Goal: Task Accomplishment & Management: Manage account settings

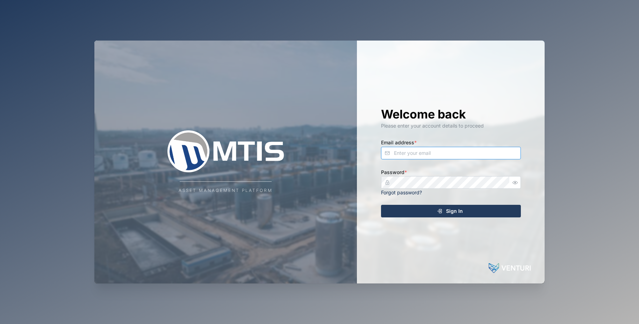
click at [414, 149] on input "Email address *" at bounding box center [451, 153] width 140 height 13
type input "[EMAIL_ADDRESS][DOMAIN_NAME]"
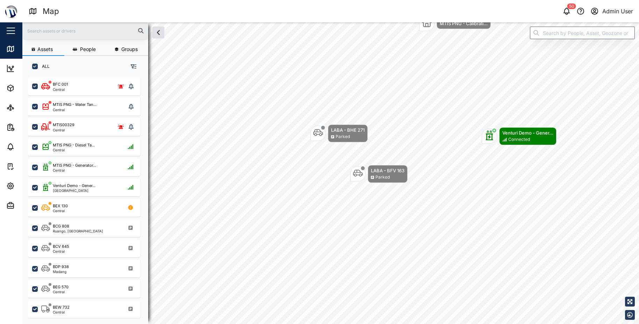
scroll to position [238, 109]
click at [11, 184] on icon "button" at bounding box center [10, 186] width 8 height 8
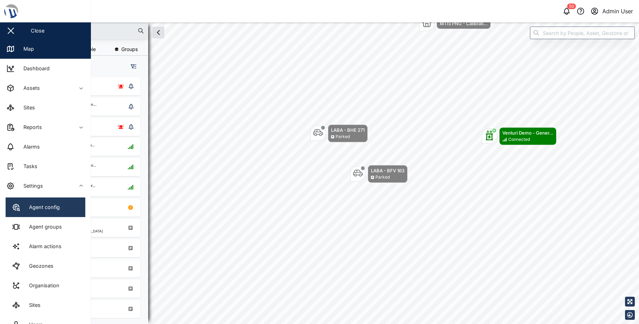
click at [19, 209] on icon at bounding box center [18, 209] width 2 height 2
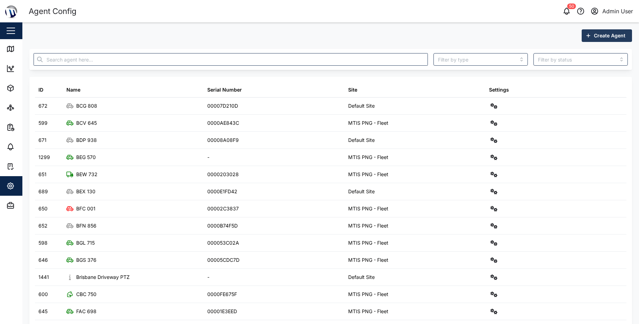
click at [603, 31] on span "Create Agent" at bounding box center [609, 36] width 31 height 12
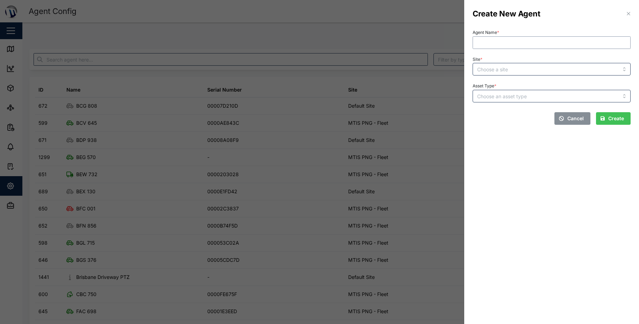
click at [487, 39] on input "Agent Name *" at bounding box center [552, 42] width 158 height 13
type input "test virtual agent"
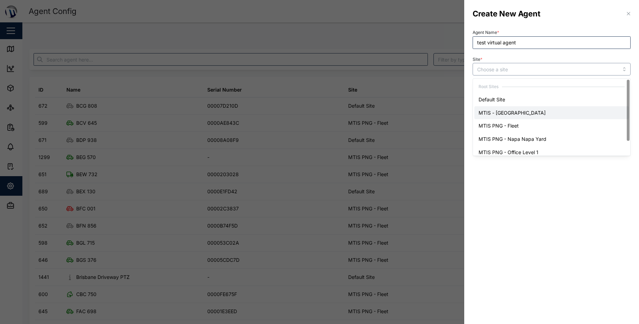
type input "MTIS - Brisbane"
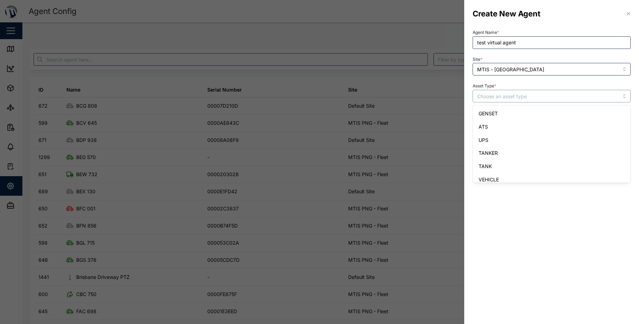
click at [513, 93] on input "Asset Type *" at bounding box center [552, 96] width 158 height 13
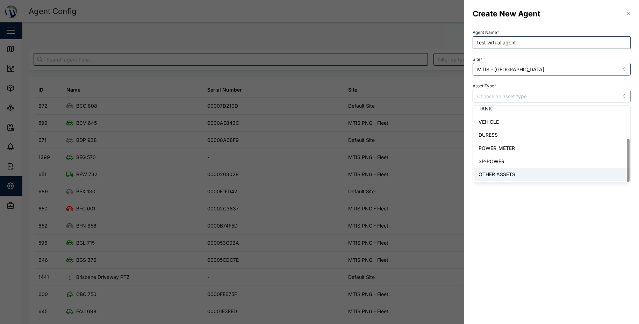
type input "OTHER ASSETS"
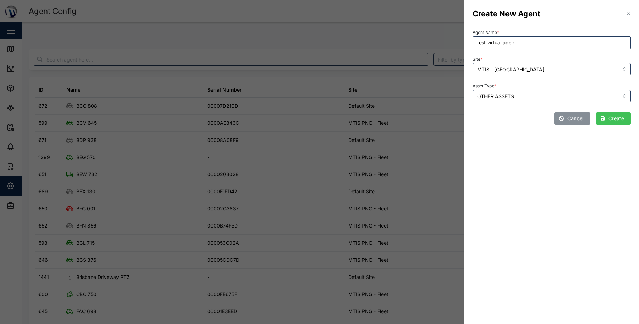
drag, startPoint x: 617, startPoint y: 122, endPoint x: 479, endPoint y: 166, distance: 145.2
click at [616, 122] on span "Create" at bounding box center [616, 119] width 16 height 12
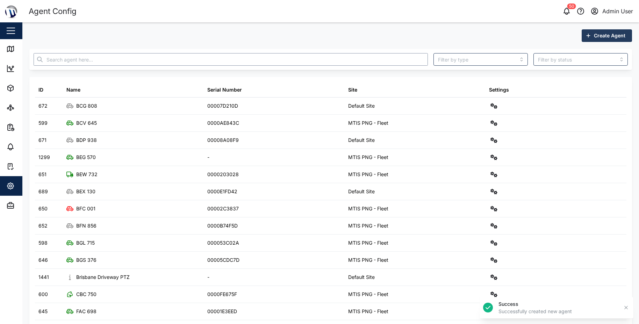
click at [123, 61] on input "text" at bounding box center [231, 59] width 394 height 13
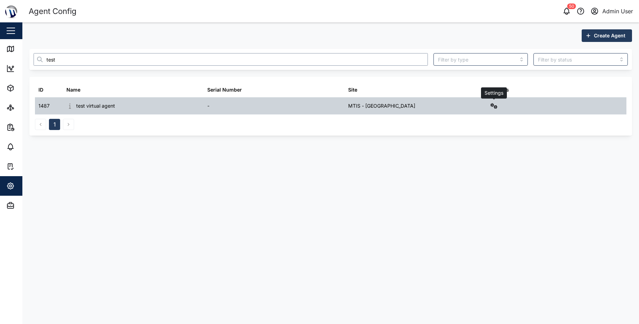
type input "test"
click at [497, 104] on icon "button" at bounding box center [494, 106] width 7 height 6
click at [470, 181] on div "Sensors" at bounding box center [468, 181] width 49 height 8
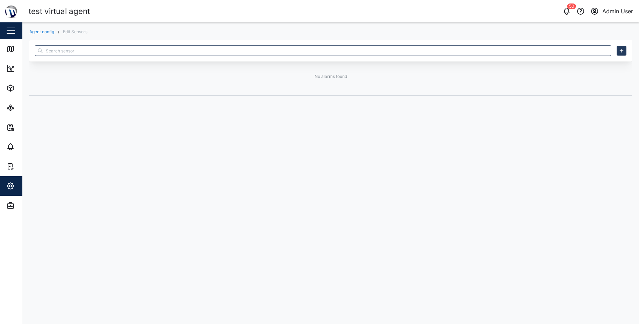
click at [620, 50] on icon "button" at bounding box center [622, 51] width 6 height 6
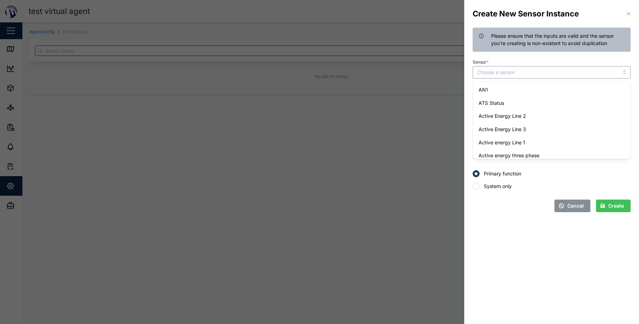
click at [595, 67] on input "Sensor *" at bounding box center [552, 72] width 158 height 13
type input "AN1"
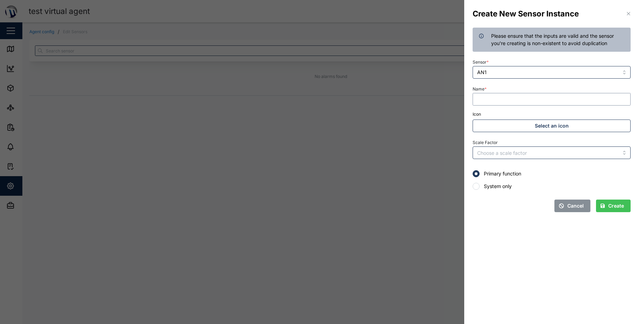
click at [531, 99] on input "Name *" at bounding box center [552, 99] width 158 height 13
type input "test"
click at [610, 204] on span "Create" at bounding box center [616, 206] width 16 height 12
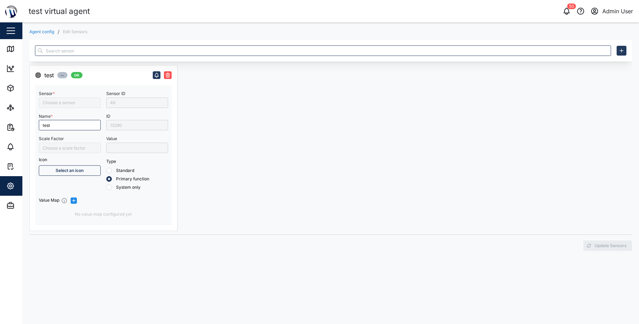
type input "AN1"
click at [128, 127] on div "13290" at bounding box center [137, 125] width 62 height 10
click at [13, 213] on span "Admin" at bounding box center [38, 206] width 64 height 20
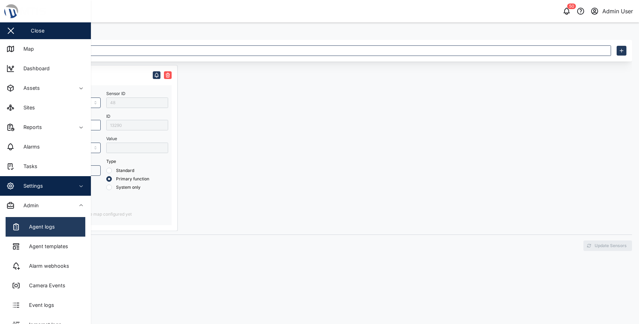
click at [12, 224] on icon at bounding box center [16, 227] width 8 height 8
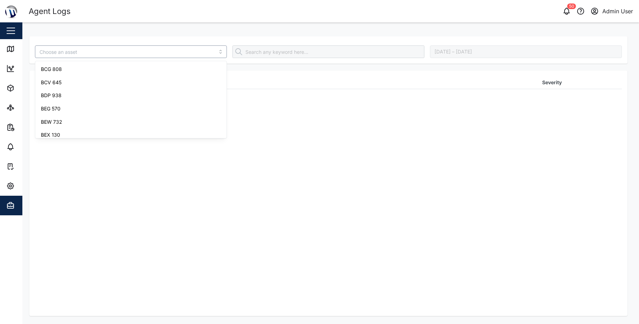
click at [137, 52] on input "search" at bounding box center [131, 51] width 192 height 13
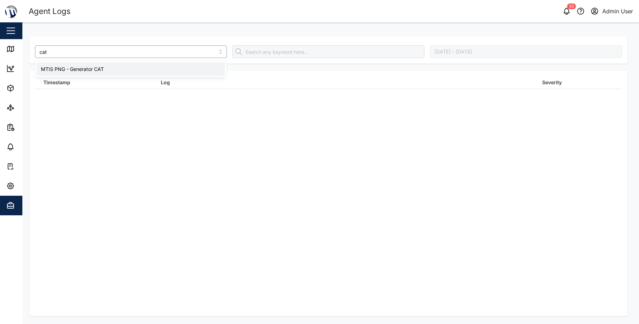
type input "cat"
click at [120, 79] on th "Timestamp" at bounding box center [93, 82] width 117 height 13
drag, startPoint x: 125, startPoint y: 52, endPoint x: 127, endPoint y: 57, distance: 5.6
click at [125, 52] on input "search" at bounding box center [131, 51] width 192 height 13
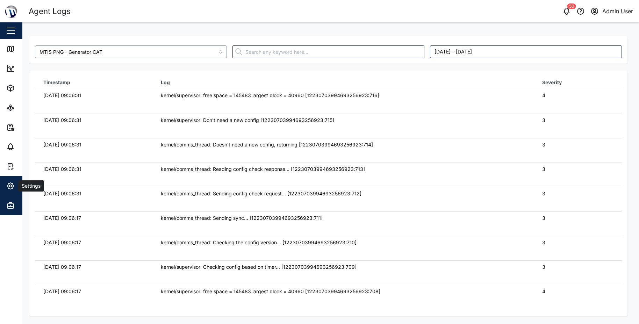
type input "MTIS PNG - Generator CAT"
click at [5, 187] on button "Settings" at bounding box center [45, 186] width 91 height 20
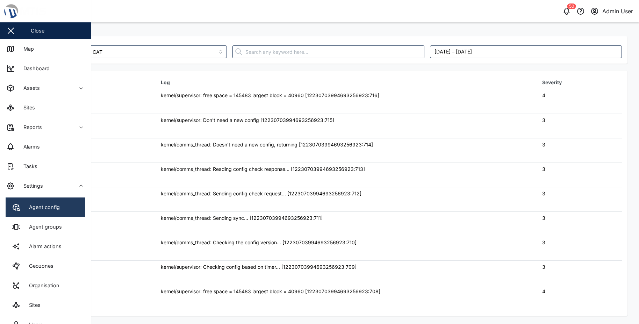
click at [18, 202] on link "Agent config" at bounding box center [46, 208] width 80 height 20
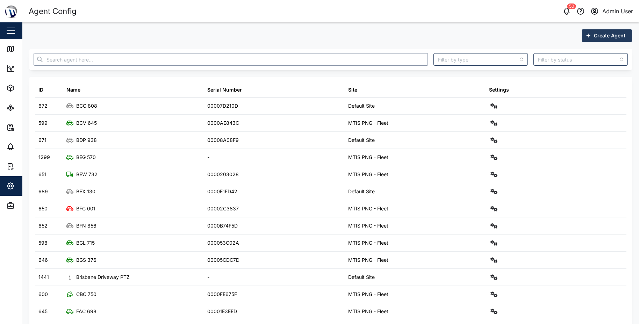
click at [83, 59] on input "text" at bounding box center [231, 59] width 394 height 13
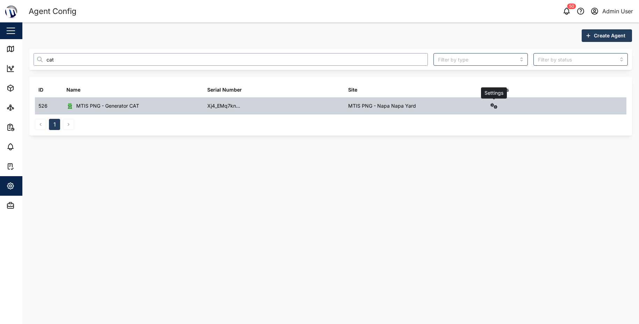
type input "cat"
click at [494, 104] on icon "button" at bounding box center [494, 106] width 7 height 6
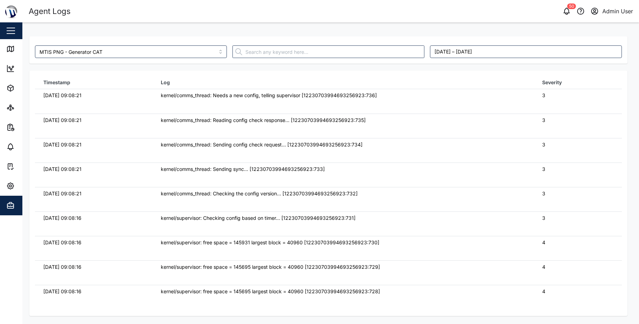
click at [121, 44] on div "MTIS PNG - Generator CAT" at bounding box center [131, 52] width 198 height 18
click at [174, 47] on input "MTIS PNG - Generator CAT" at bounding box center [131, 51] width 192 height 13
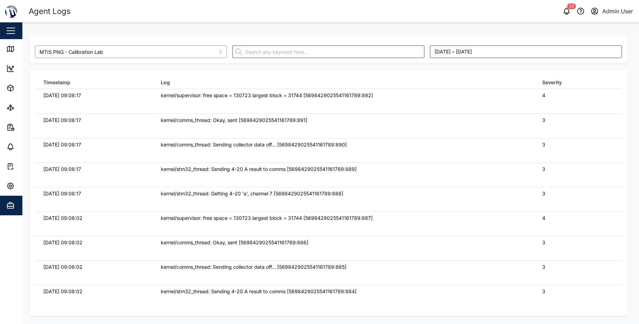
type input "MTIS PNG - Calibration Lab"
drag, startPoint x: 88, startPoint y: 95, endPoint x: 98, endPoint y: 95, distance: 9.8
click at [98, 95] on div "20/08/2025 09:08:17" at bounding box center [93, 96] width 101 height 8
drag, startPoint x: 98, startPoint y: 95, endPoint x: 94, endPoint y: 116, distance: 21.1
click at [94, 116] on div "20/08/2025 09:08:17" at bounding box center [93, 120] width 101 height 8
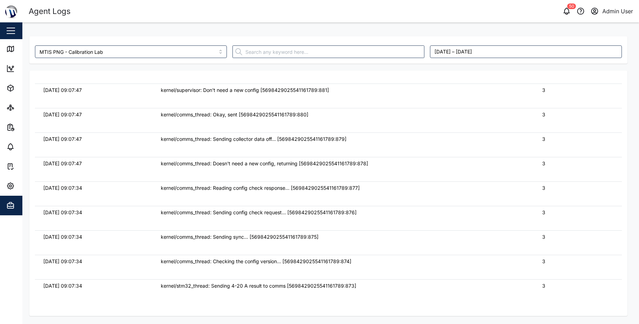
scroll to position [280, 0]
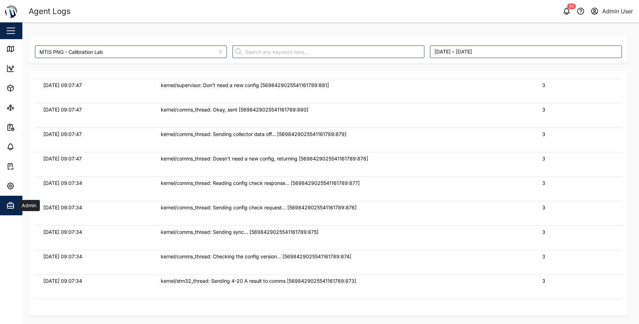
click at [14, 207] on icon "button" at bounding box center [10, 205] width 8 height 8
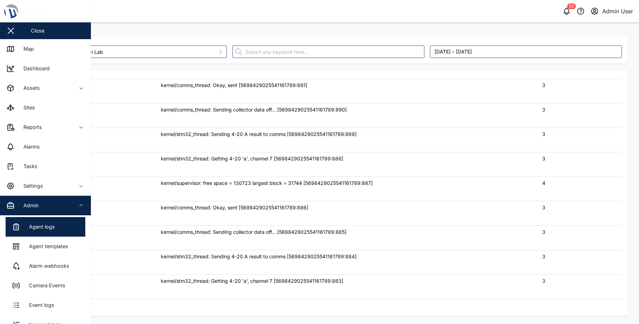
click at [233, 171] on td "kernel/stm32_thread: Getting 4-20 'a', channel 7 [5698429025541161789:888]" at bounding box center [342, 164] width 381 height 24
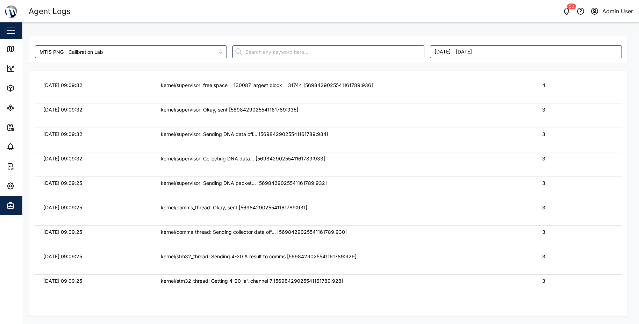
click at [194, 136] on div "kernel/supervisor: Sending DNA data off... [5698429025541161789:934]" at bounding box center [343, 134] width 365 height 8
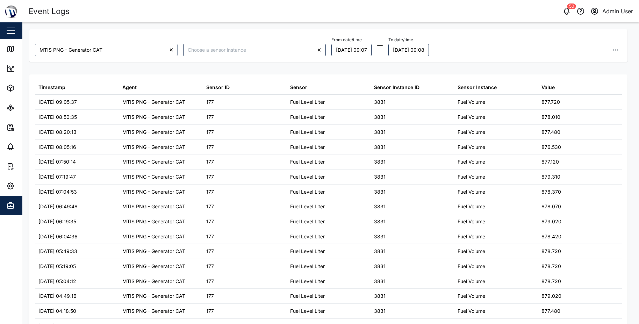
click at [116, 47] on input "MTIS PNG - Generator CAT" at bounding box center [106, 50] width 143 height 13
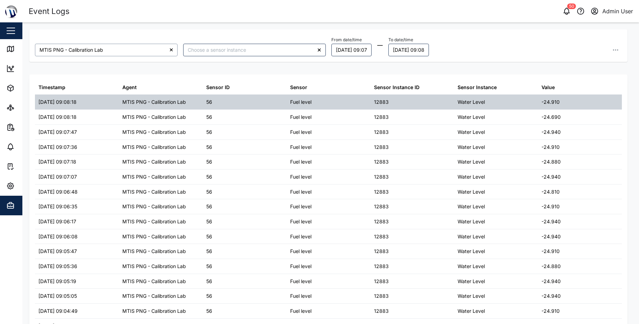
type input "MTIS PNG - Calibration Lab"
click at [377, 102] on div "12883" at bounding box center [381, 102] width 15 height 8
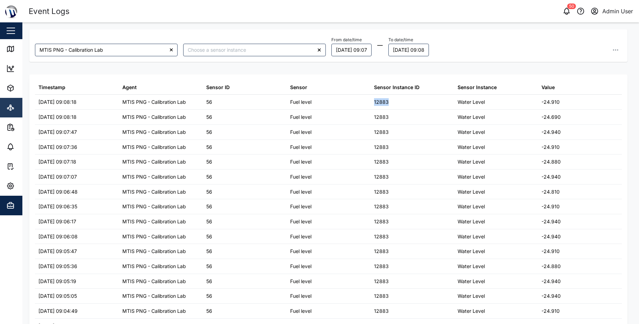
copy div "12883"
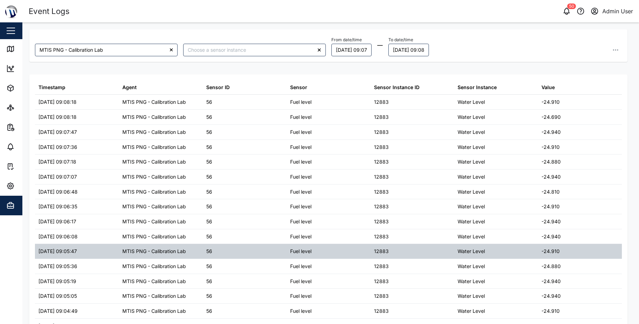
click at [331, 256] on div "Fuel level" at bounding box center [329, 251] width 84 height 15
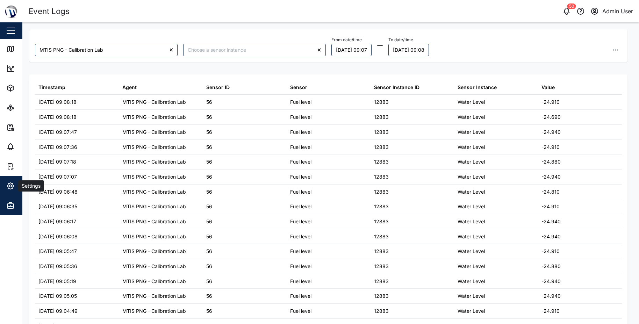
click at [15, 187] on div "Settings" at bounding box center [38, 186] width 64 height 8
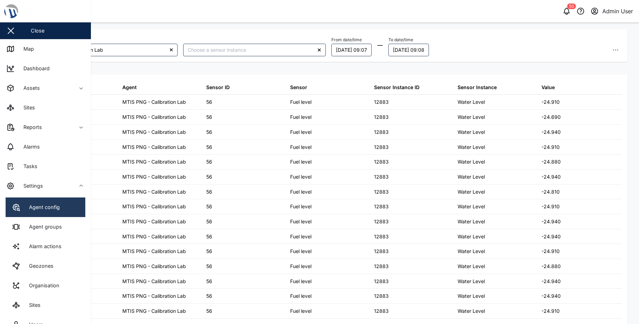
click at [15, 203] on icon at bounding box center [16, 207] width 8 height 8
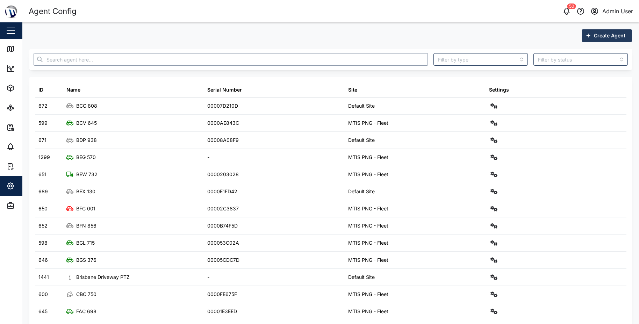
click at [91, 63] on input "text" at bounding box center [231, 59] width 394 height 13
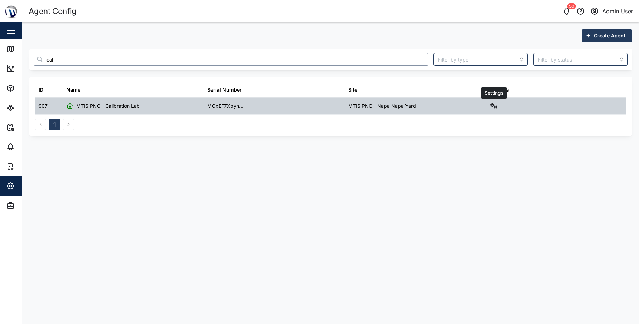
type input "cal"
click at [494, 102] on button "button" at bounding box center [494, 106] width 10 height 10
click at [482, 166] on div "Field gateway config" at bounding box center [469, 167] width 48 height 8
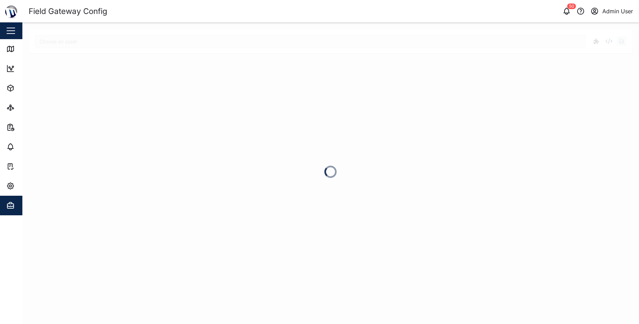
type input "MTIS PNG - Calibration Lab"
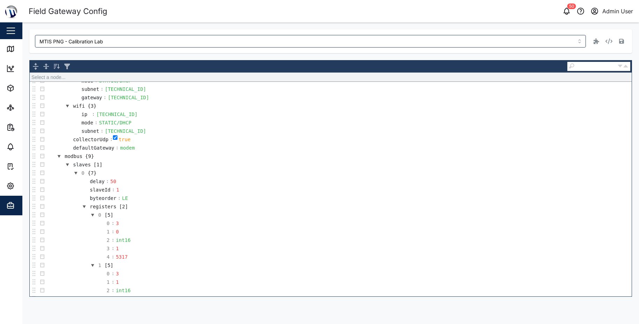
scroll to position [245, 0]
click at [58, 151] on button "button" at bounding box center [59, 152] width 8 height 8
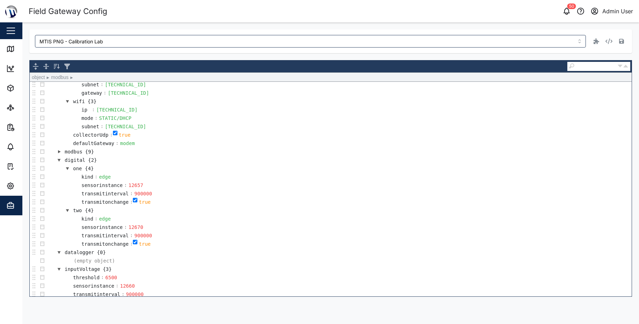
click at [59, 161] on button "button" at bounding box center [59, 160] width 8 height 8
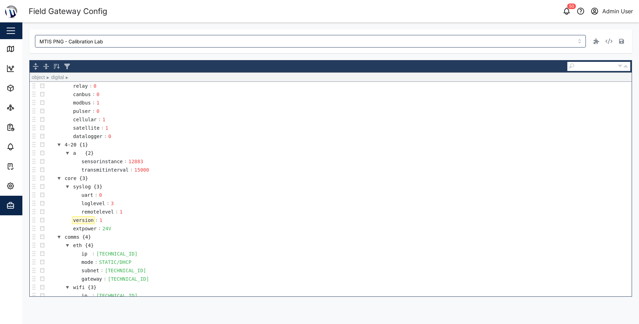
scroll to position [58, 0]
click at [134, 162] on div "12883" at bounding box center [135, 162] width 17 height 8
paste div
click at [137, 170] on div "15000" at bounding box center [141, 171] width 17 height 8
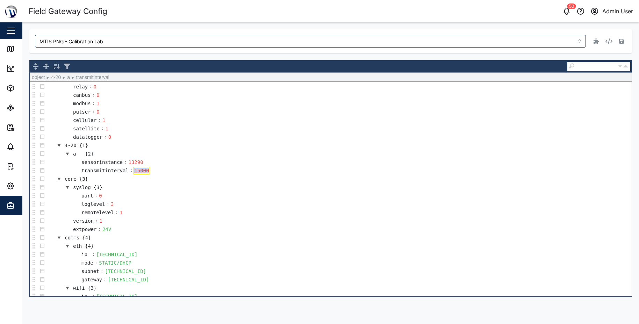
click at [137, 170] on div "15000" at bounding box center [141, 171] width 17 height 8
click at [621, 41] on icon "button" at bounding box center [621, 41] width 5 height 5
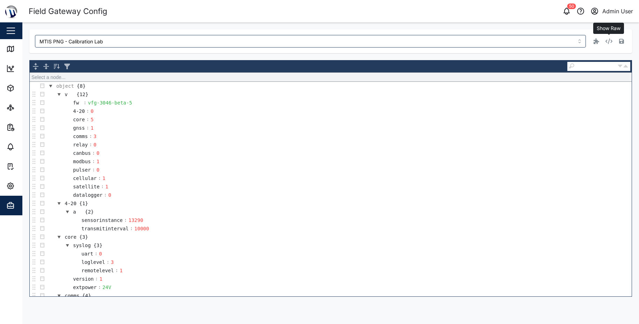
drag, startPoint x: 607, startPoint y: 42, endPoint x: 599, endPoint y: 43, distance: 8.1
click at [607, 42] on icon "button" at bounding box center [609, 41] width 7 height 6
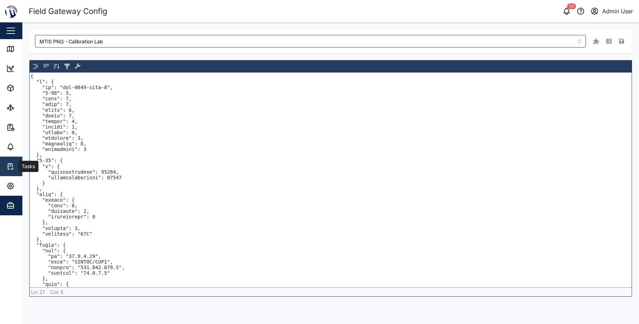
drag, startPoint x: 42, startPoint y: 189, endPoint x: 17, endPoint y: 161, distance: 37.5
click at [17, 161] on div "Field Gateway Config 50 Admin User Close Map Dashboard Assets ATS Camera Genera…" at bounding box center [319, 162] width 639 height 324
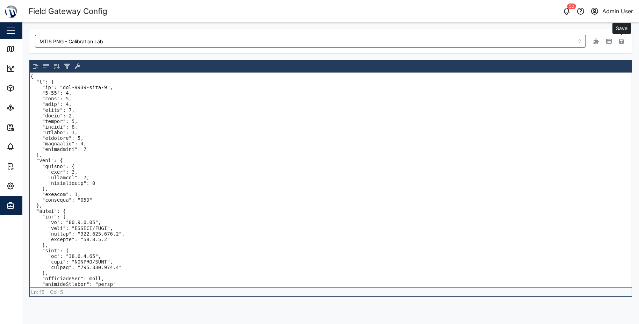
type textarea "{ "v": { "fw": "vfg-3046-beta-5", "4-20": 0, "core": 5, "gnss": 1, "comms": 3, …"
click at [621, 39] on icon "button" at bounding box center [621, 41] width 5 height 5
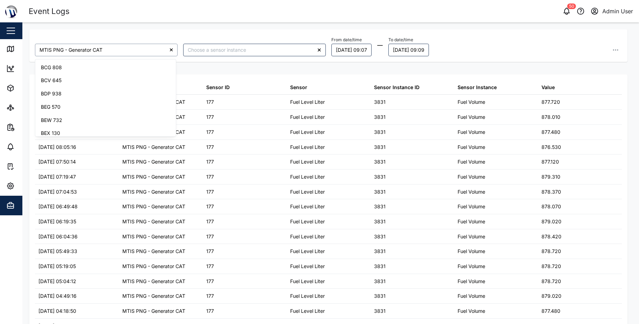
click at [135, 48] on input "MTIS PNG - Generator CAT" at bounding box center [106, 50] width 143 height 13
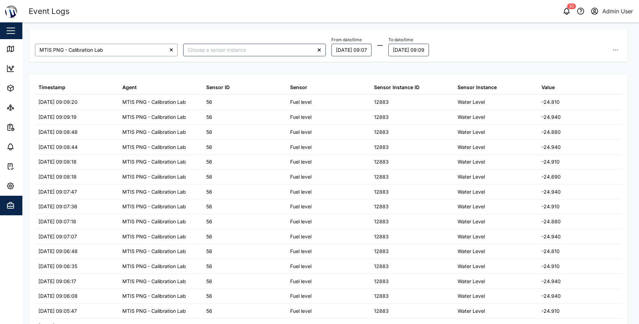
type input "MTIS PNG - Calibration Lab"
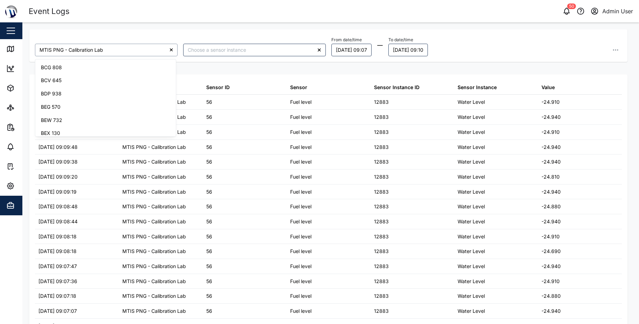
scroll to position [243, 0]
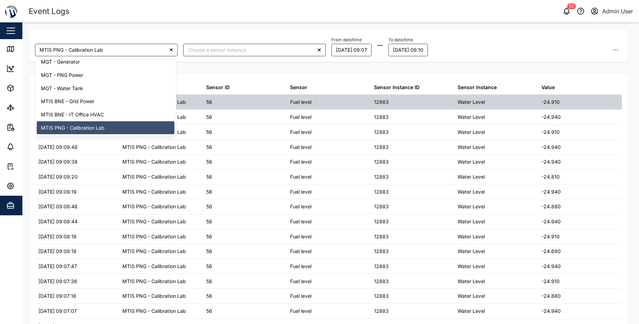
click at [255, 101] on div "56" at bounding box center [245, 102] width 84 height 15
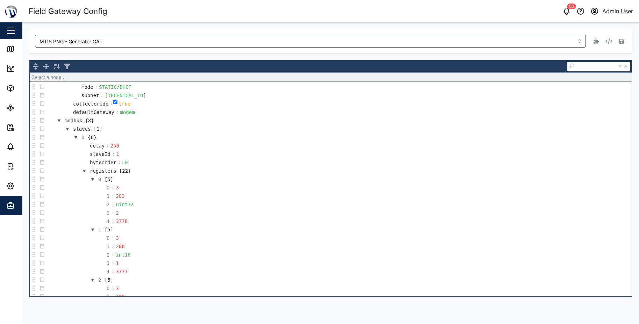
scroll to position [280, 0]
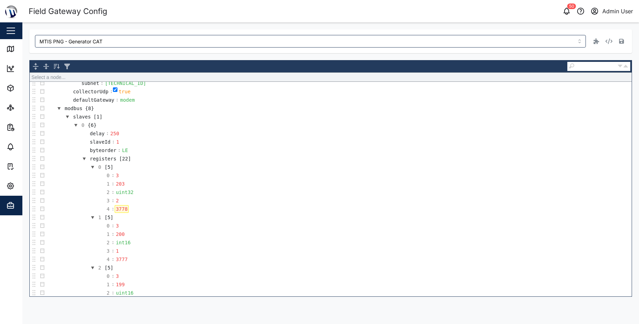
click at [123, 206] on div "3778" at bounding box center [122, 209] width 14 height 8
paste div
click at [624, 38] on button "button" at bounding box center [622, 41] width 10 height 10
drag, startPoint x: 385, startPoint y: 7, endPoint x: 297, endPoint y: 35, distance: 92.6
click at [385, 7] on div "50 Admin User" at bounding box center [488, 11] width 302 height 10
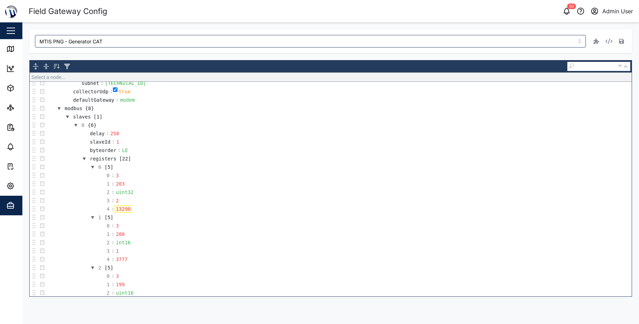
click at [122, 212] on div "13290" at bounding box center [123, 209] width 17 height 8
paste div
click at [622, 39] on icon "button" at bounding box center [621, 41] width 5 height 5
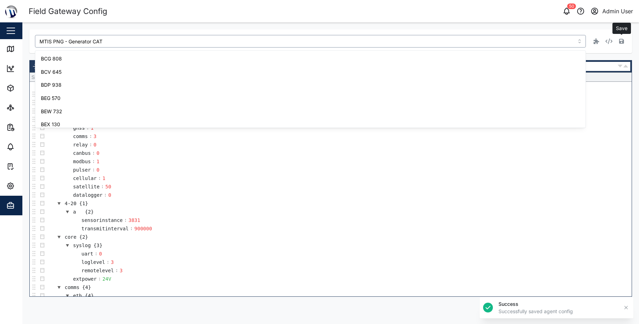
click at [87, 39] on input "MTIS PNG - Generator CAT" at bounding box center [310, 41] width 551 height 13
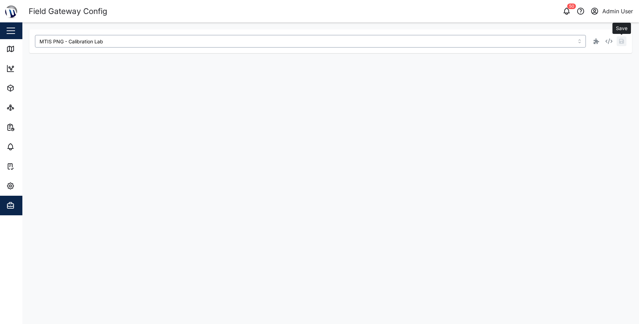
type input "MTIS PNG - Calibration Lab"
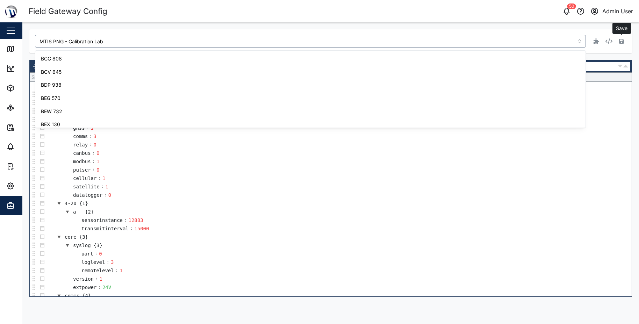
scroll to position [243, 0]
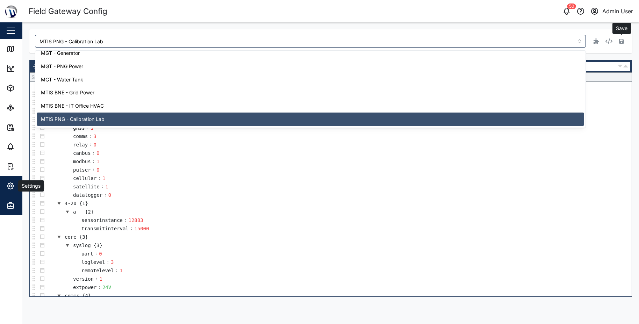
click at [14, 183] on icon "button" at bounding box center [10, 186] width 8 height 8
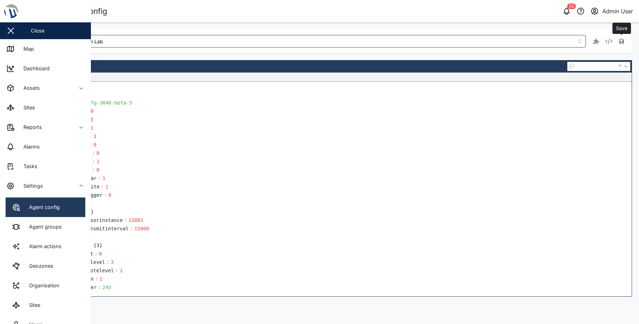
click at [16, 202] on link "Agent config" at bounding box center [46, 208] width 80 height 20
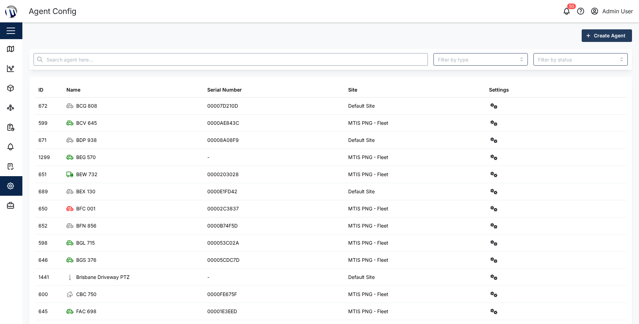
click at [84, 58] on input "text" at bounding box center [231, 59] width 394 height 13
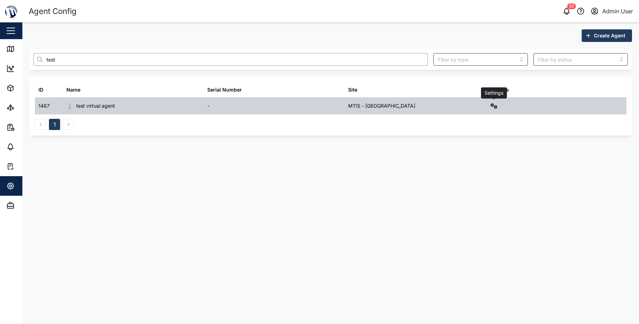
type input "test"
click at [494, 105] on icon "button" at bounding box center [494, 106] width 7 height 6
click at [462, 183] on div "Sensors" at bounding box center [468, 181] width 49 height 8
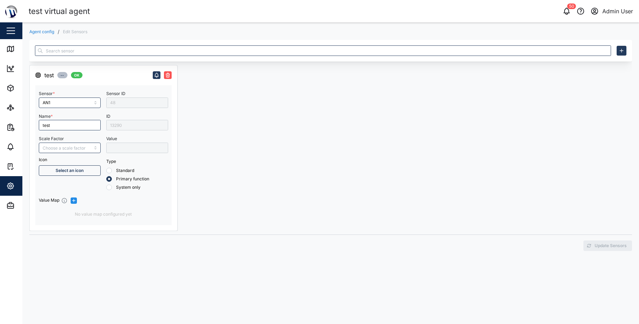
click at [123, 125] on div "13290" at bounding box center [137, 125] width 62 height 10
drag, startPoint x: 388, startPoint y: 2, endPoint x: 382, endPoint y: 1, distance: 6.0
click at [386, 2] on header "test virtual agent 50 Admin User" at bounding box center [319, 11] width 639 height 22
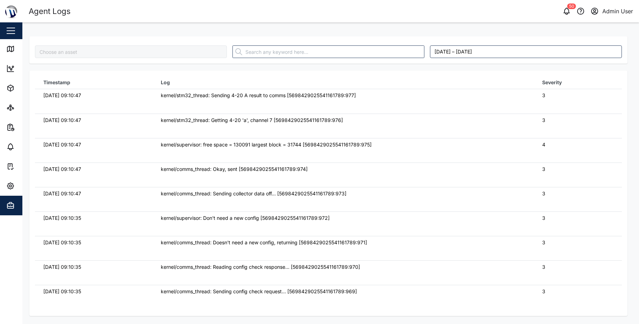
type input "MTIS PNG - Calibration Lab"
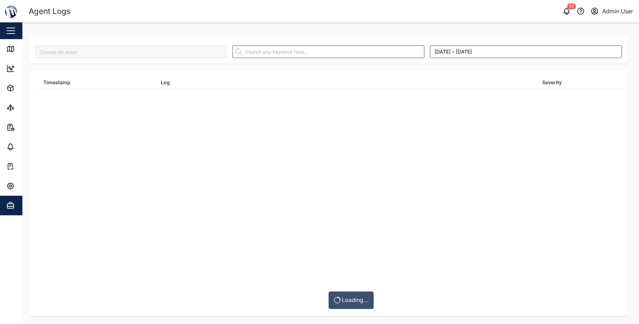
type input "MTIS PNG - Calibration Lab"
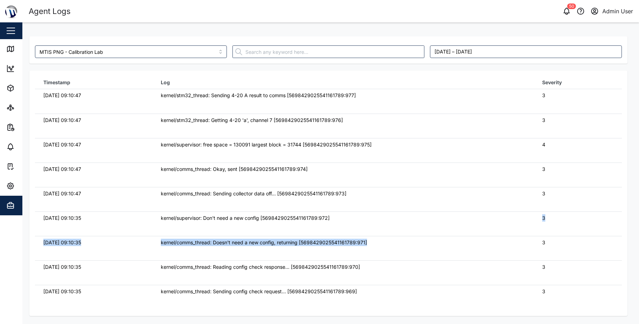
drag, startPoint x: 435, startPoint y: 235, endPoint x: 444, endPoint y: 213, distance: 23.6
click at [444, 89] on tbody "20/08/2025 09:10:47 kernel/stm32_thread: Sending 4-20 A result to comms [569842…" at bounding box center [328, 89] width 587 height 0
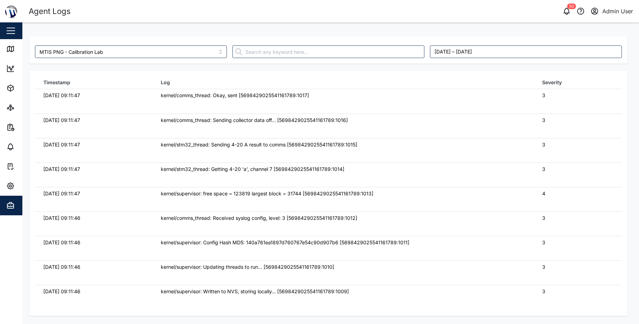
click at [351, 186] on td "kernel/stm32_thread: Getting 4-20 'a', channel 7 [5698429025541161789:1014]" at bounding box center [342, 175] width 381 height 24
click at [15, 212] on span "Admin" at bounding box center [38, 206] width 64 height 20
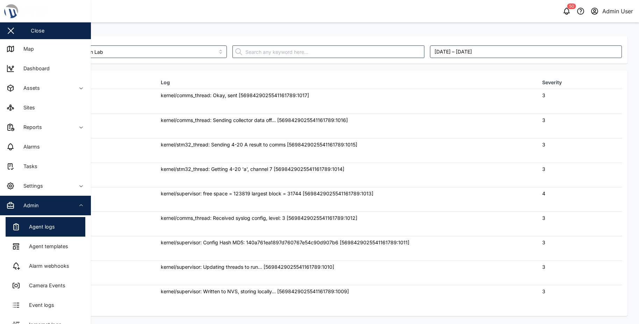
click at [249, 20] on header "Agent Logs 50 Admin User" at bounding box center [319, 11] width 639 height 22
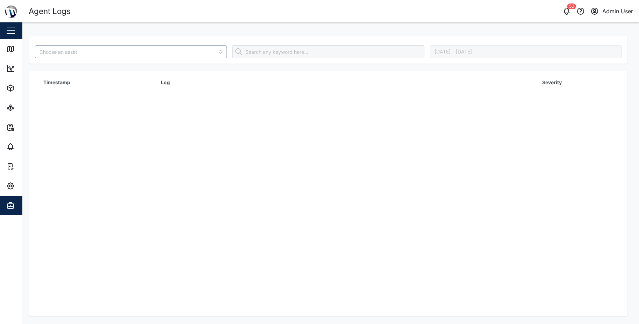
click at [121, 51] on input "search" at bounding box center [131, 51] width 192 height 13
type input "test virtual agent"
click at [12, 208] on icon "button" at bounding box center [10, 206] width 6 height 5
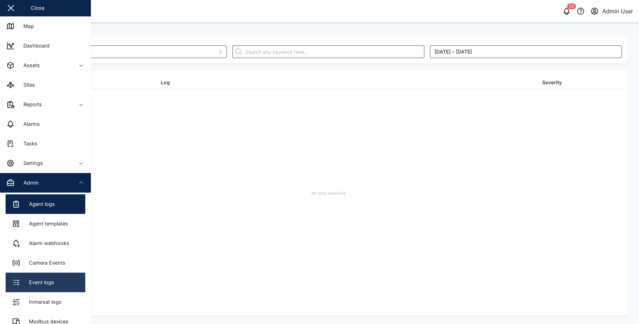
scroll to position [35, 0]
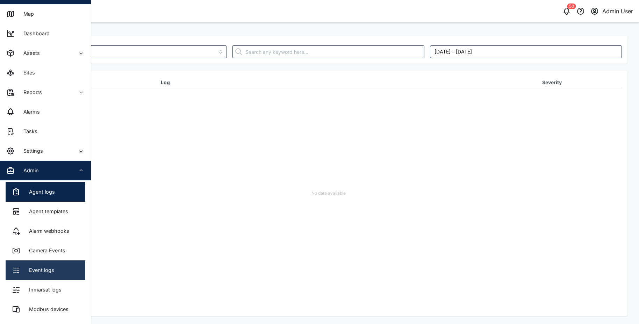
click at [44, 263] on link "Event logs" at bounding box center [46, 271] width 80 height 20
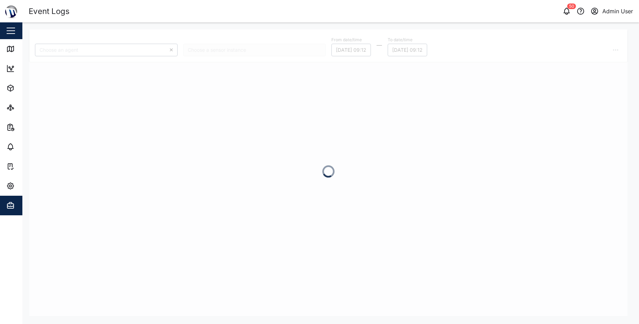
click at [82, 48] on div at bounding box center [328, 172] width 598 height 287
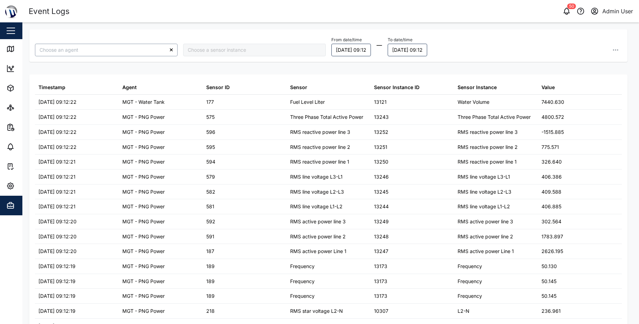
click at [93, 46] on input "search" at bounding box center [106, 50] width 143 height 13
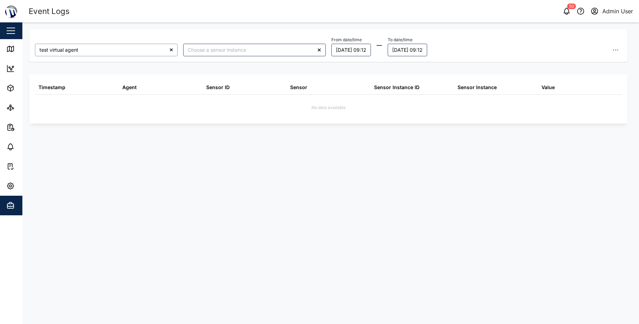
type input "test virtual agent"
click at [288, 214] on div "test virtual agent From date/time 19/08/2025 09:12 To date/time 20/08/2025 09:1…" at bounding box center [328, 172] width 598 height 287
click at [419, 51] on button "20/08/2025 09:12" at bounding box center [408, 50] width 40 height 13
click at [449, 42] on div "From date/time 19/08/2025 09:12 To date/time 20/08/2025 09:12 August 2025 Mo Tu…" at bounding box center [476, 45] width 291 height 21
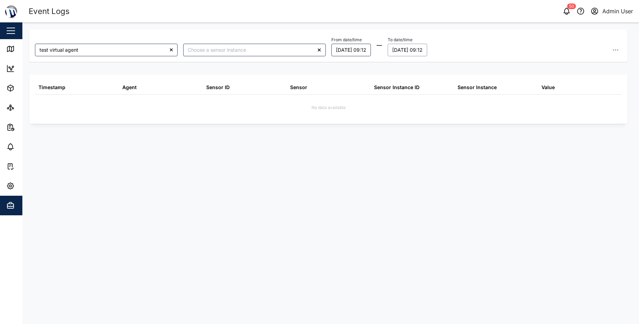
click at [427, 48] on button "20/08/2025 09:12" at bounding box center [408, 50] width 40 height 13
click at [412, 167] on input "09:12" at bounding box center [440, 166] width 72 height 13
type input "11:12"
click at [489, 165] on icon "button" at bounding box center [488, 166] width 4 height 3
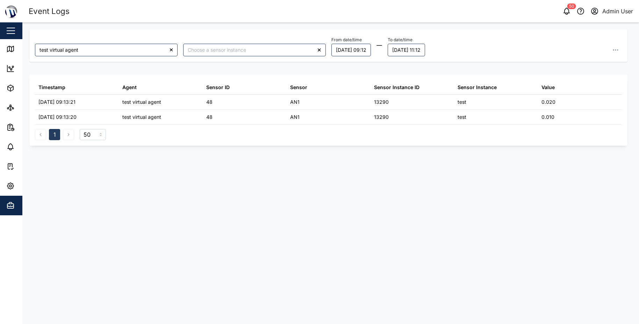
click at [489, 167] on div "test virtual agent From date/time 19/08/2025 09:12 To date/time 20/08/2025 11:1…" at bounding box center [328, 172] width 598 height 287
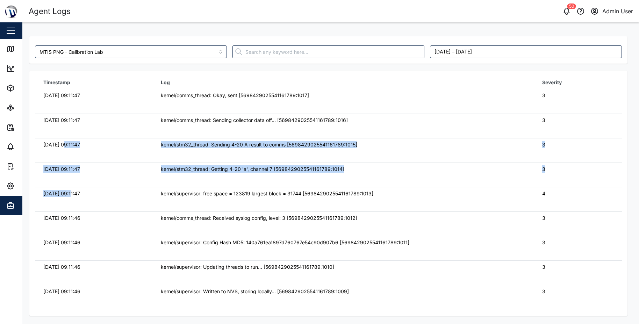
drag, startPoint x: 66, startPoint y: 152, endPoint x: 73, endPoint y: 192, distance: 40.7
click at [73, 89] on tbody "[DATE] 09:11:47 kernel/comms_thread: Okay, sent [5698429025541161789:1017] 3 [D…" at bounding box center [328, 89] width 587 height 0
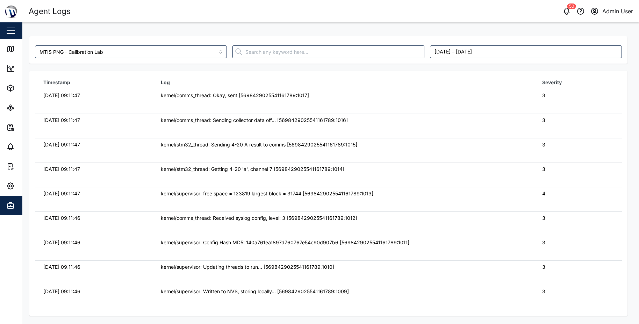
click at [245, 150] on td "kernel/stm32_thread: Sending 4-20 A result to comms [5698429025541161789:1015]" at bounding box center [342, 150] width 381 height 24
